Goal: Transaction & Acquisition: Purchase product/service

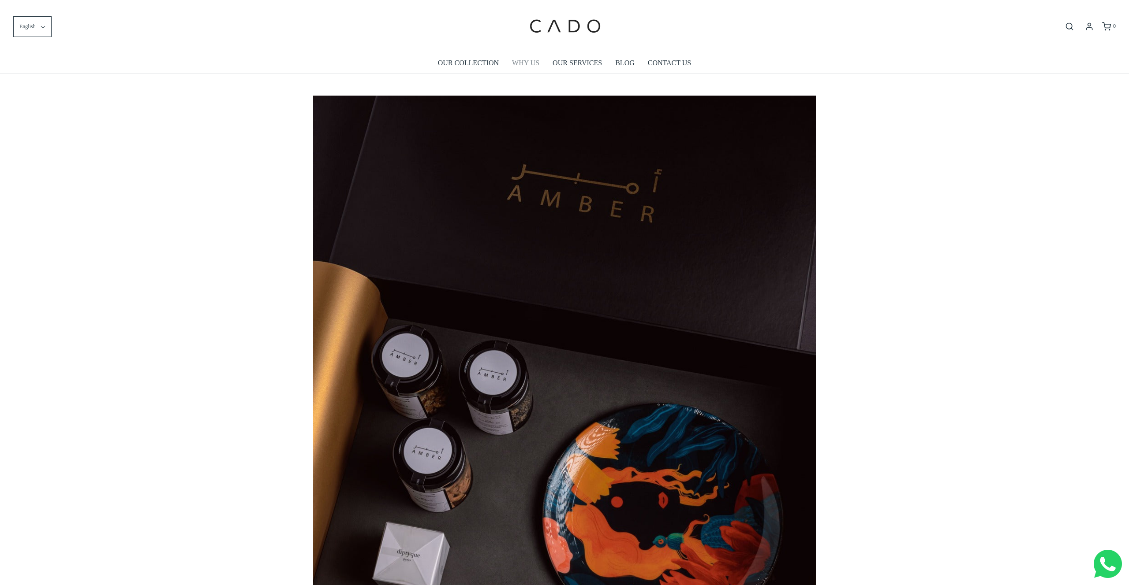
click at [513, 63] on link "WHY US" at bounding box center [525, 63] width 27 height 20
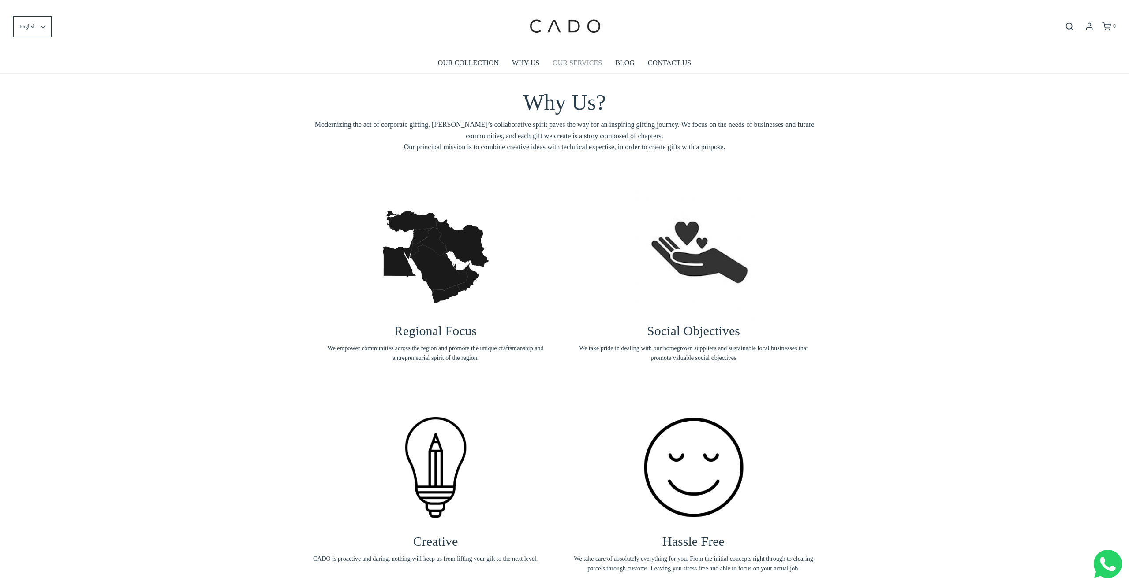
click at [578, 60] on link "OUR SERVICES" at bounding box center [576, 63] width 49 height 20
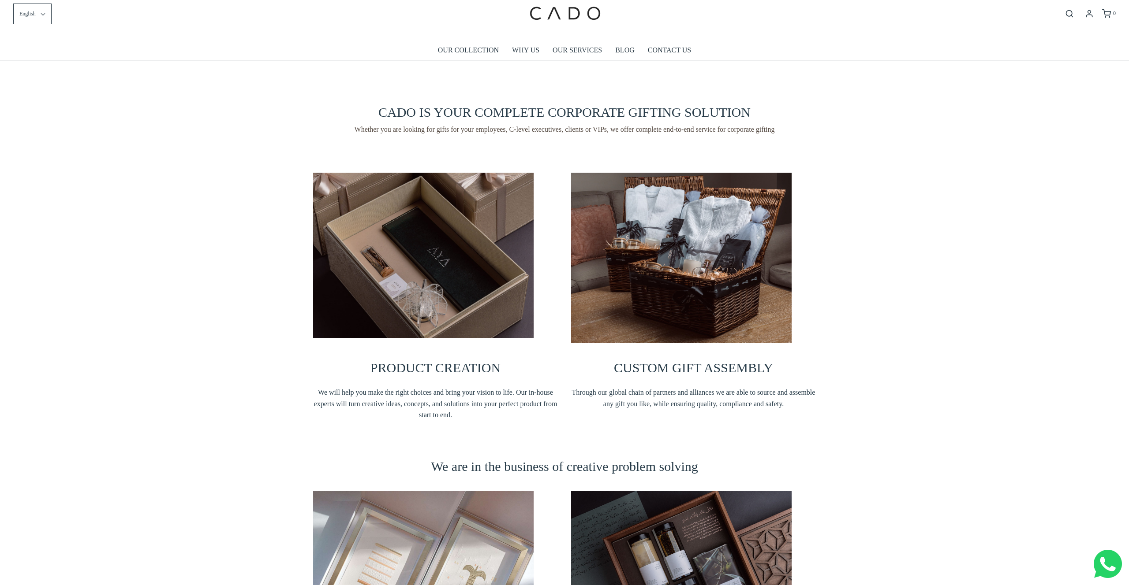
scroll to position [10, 0]
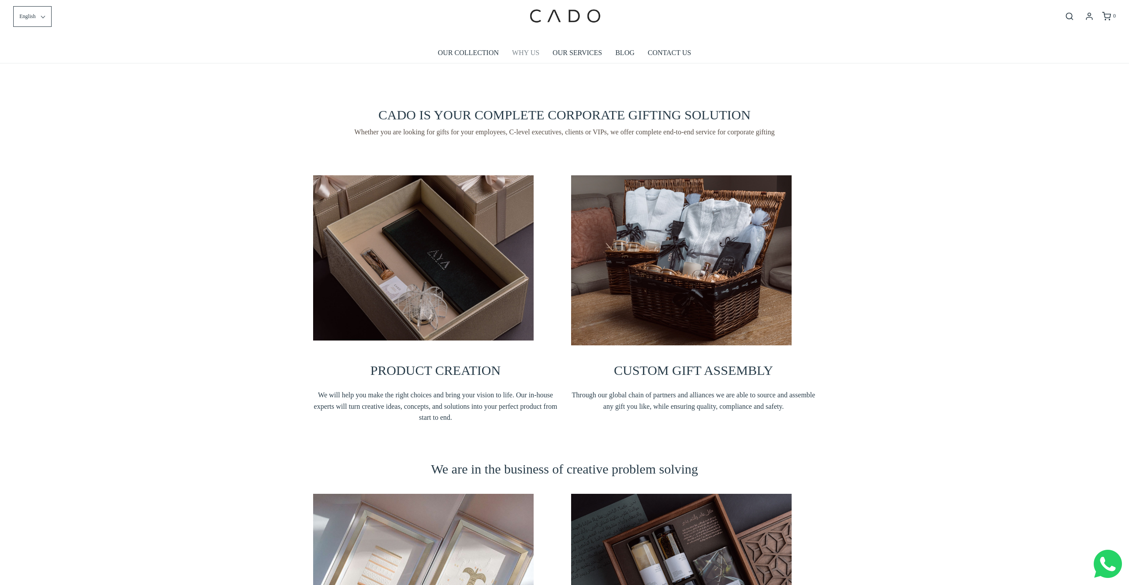
click at [528, 53] on link "WHY US" at bounding box center [525, 53] width 27 height 20
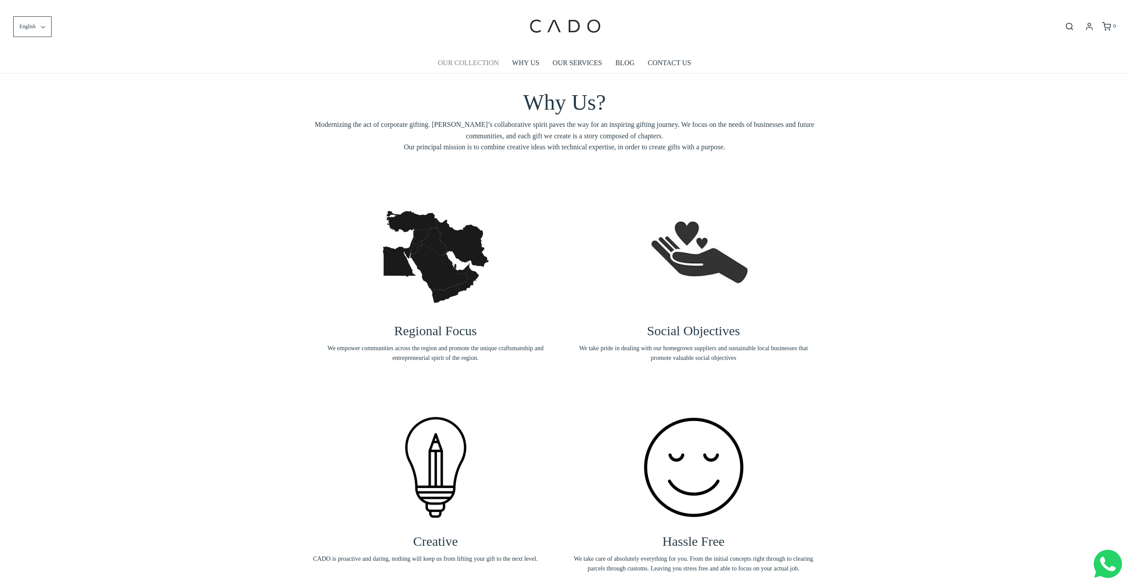
click at [479, 63] on link "OUR COLLECTION" at bounding box center [468, 63] width 61 height 20
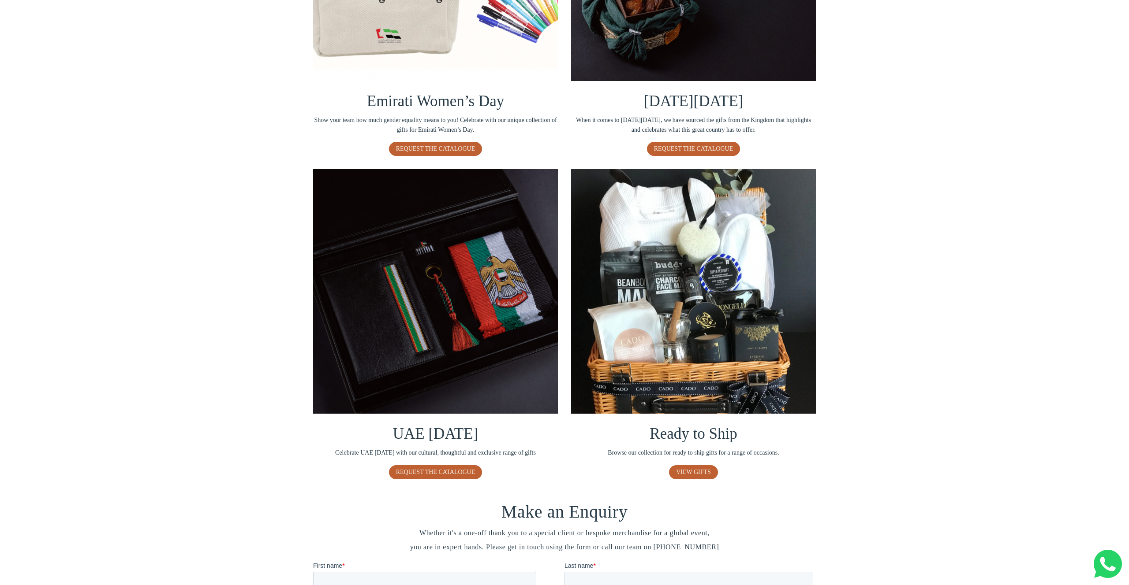
scroll to position [332, 0]
click at [694, 470] on span "VIEW GIFTS" at bounding box center [693, 472] width 35 height 7
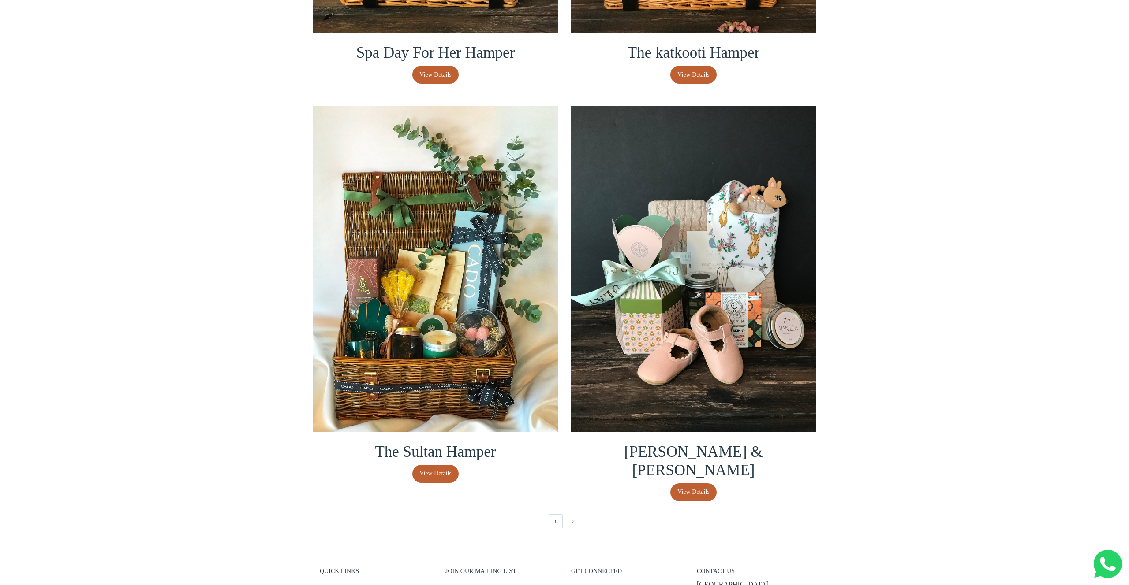
scroll to position [1637, 0]
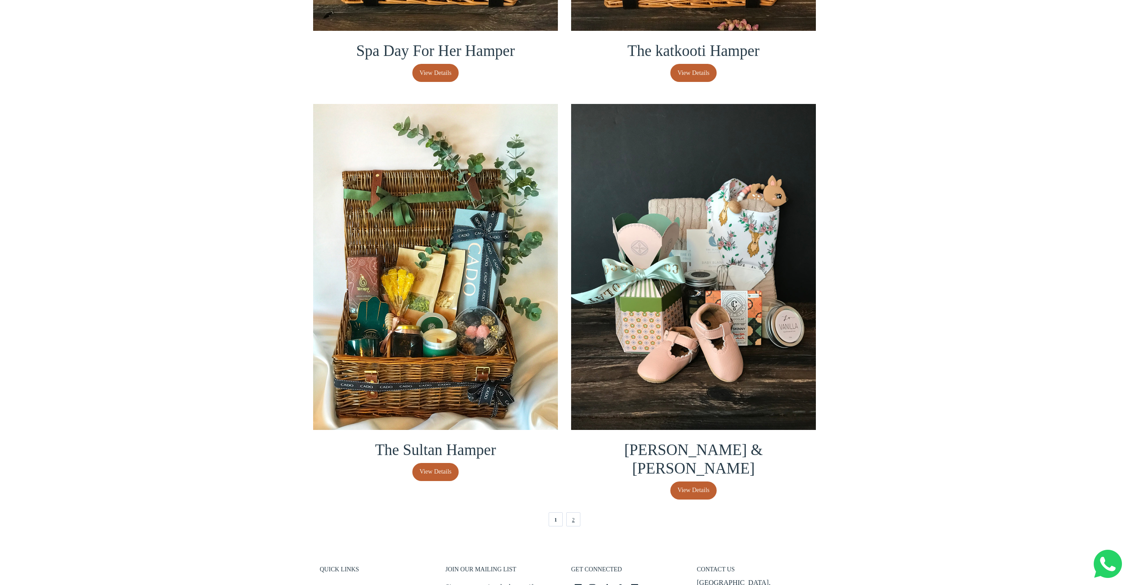
click at [574, 513] on link "2" at bounding box center [573, 520] width 14 height 14
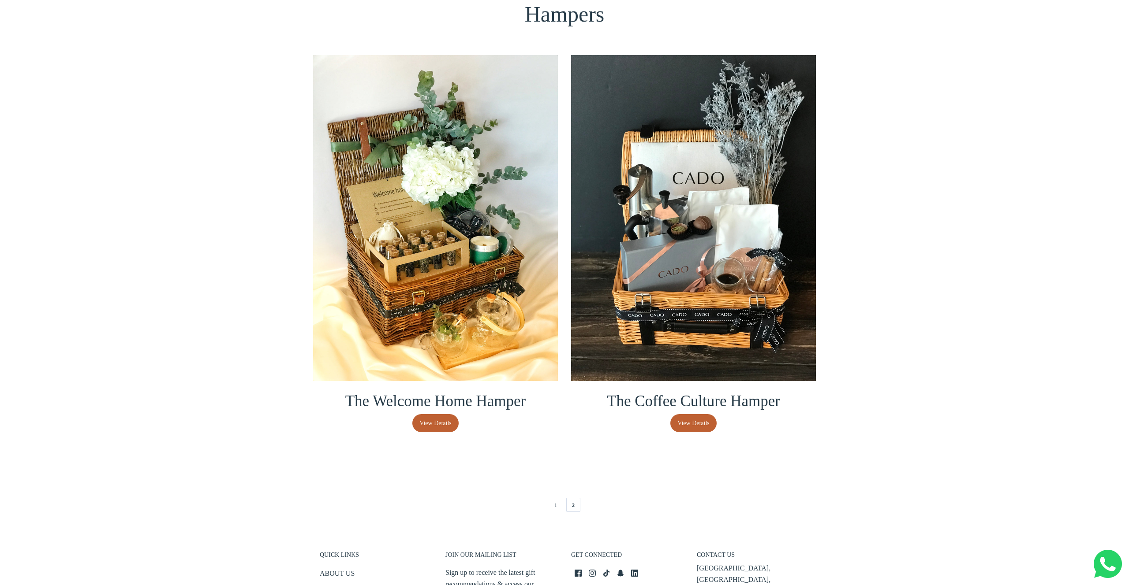
scroll to position [82, 0]
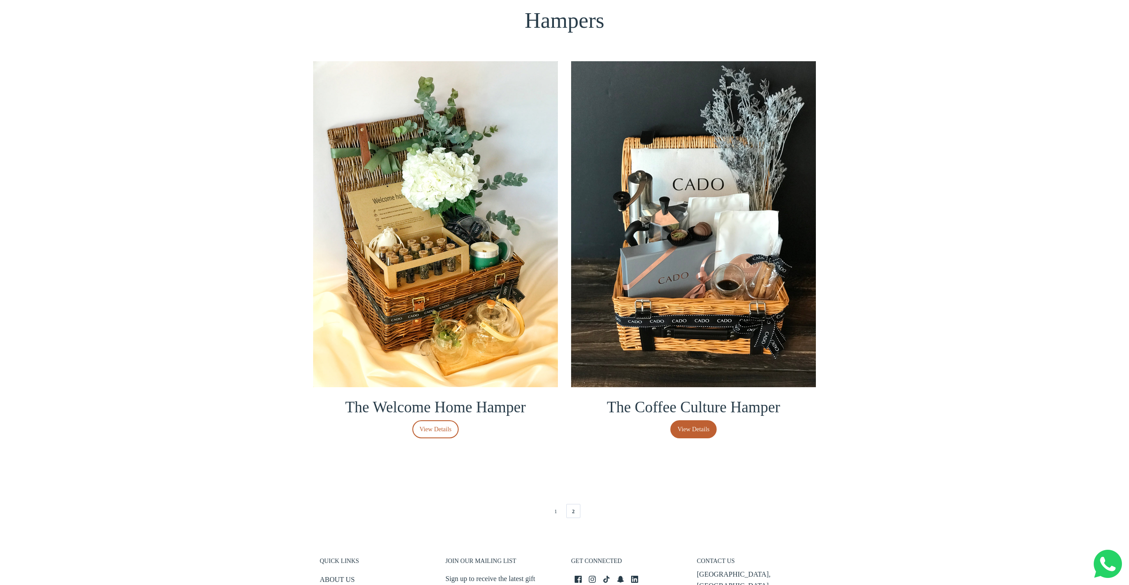
click at [445, 430] on span "View Details" at bounding box center [435, 430] width 32 height 10
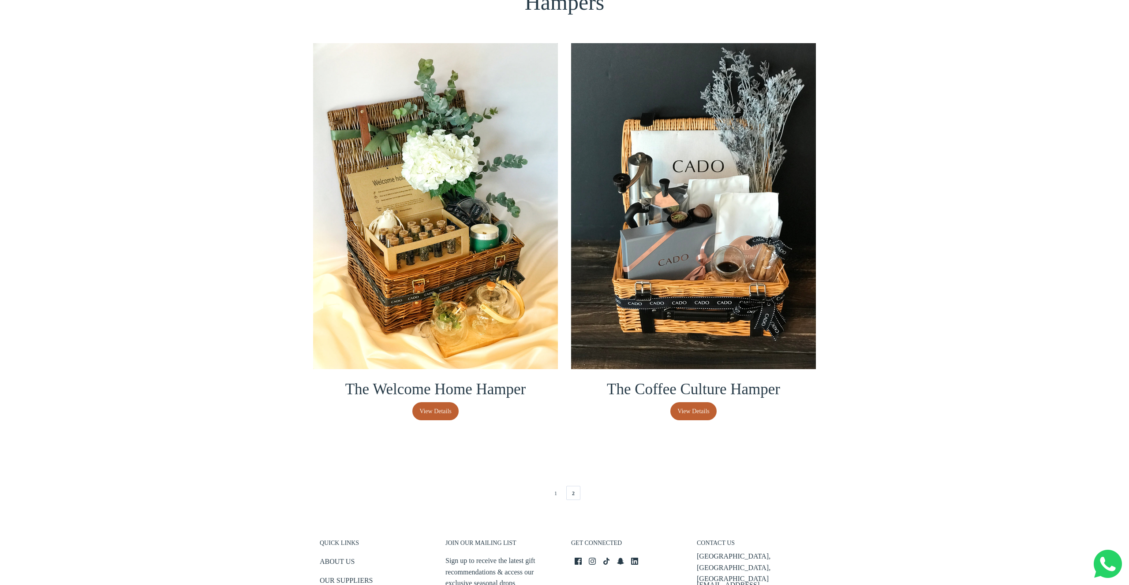
scroll to position [99, 0]
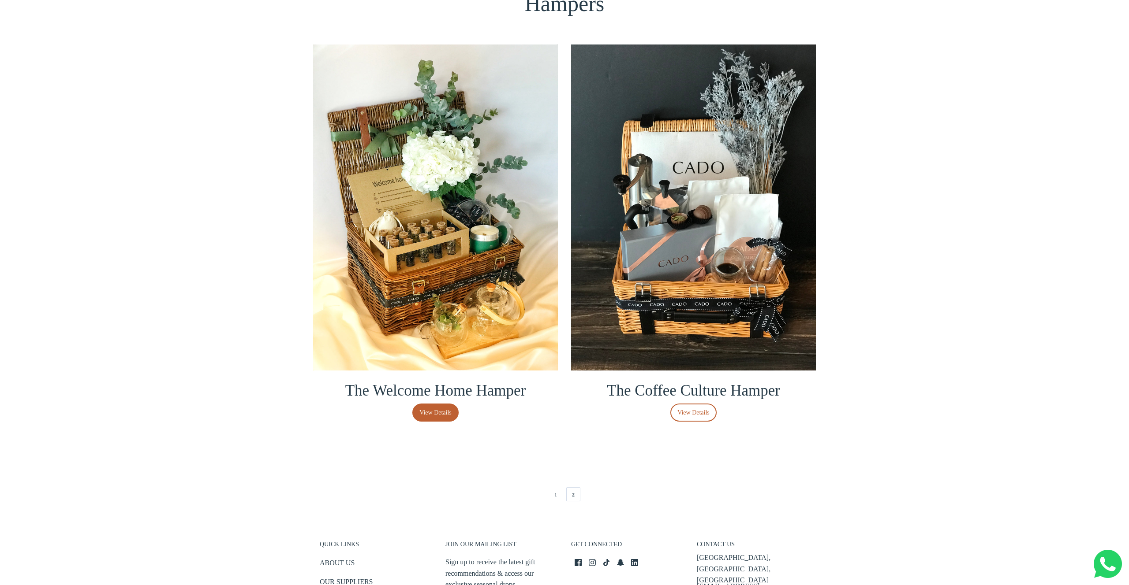
click at [696, 408] on span "View Details" at bounding box center [693, 413] width 32 height 10
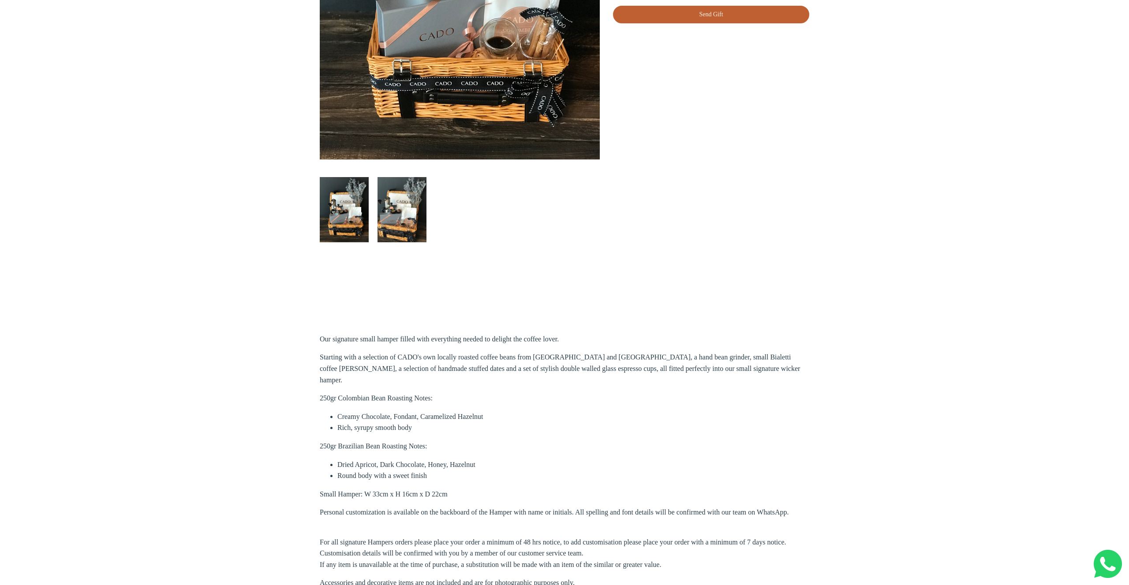
scroll to position [330, 0]
